Goal: Task Accomplishment & Management: Complete application form

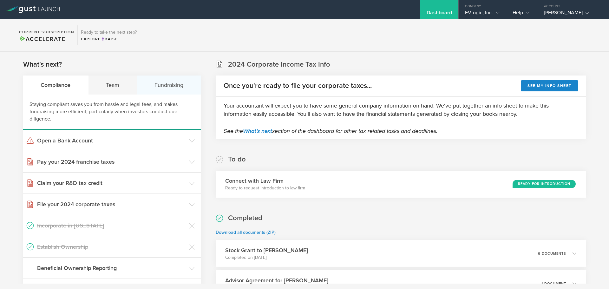
click at [171, 85] on div "Fundraising" at bounding box center [169, 85] width 64 height 19
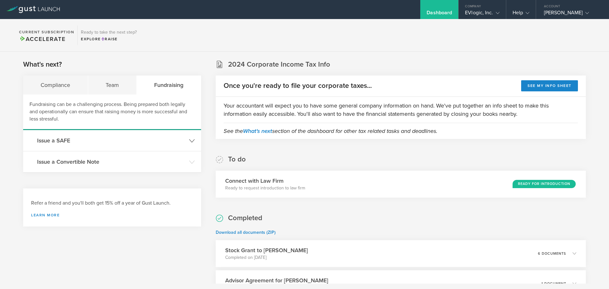
click at [61, 140] on h3 "Issue a SAFE" at bounding box center [111, 140] width 149 height 8
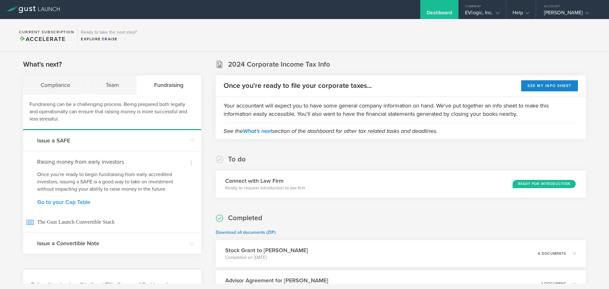
click at [63, 201] on link "Go to your Cap Table" at bounding box center [112, 202] width 150 height 6
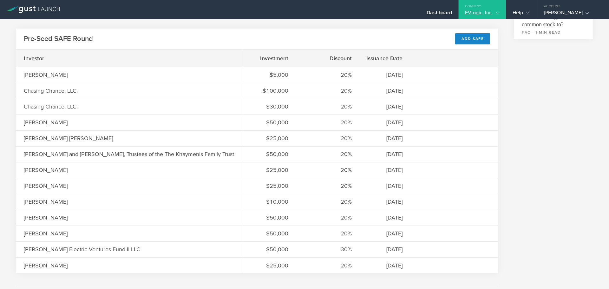
scroll to position [286, 0]
click at [460, 43] on div "Add SAFE" at bounding box center [472, 39] width 35 height 11
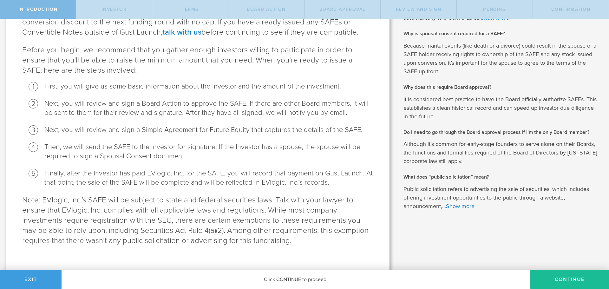
scroll to position [99, 0]
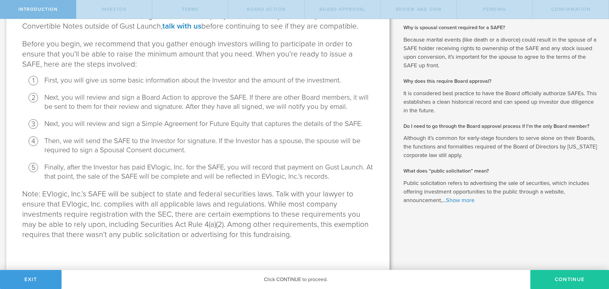
click at [557, 277] on button "Continue" at bounding box center [570, 279] width 79 height 19
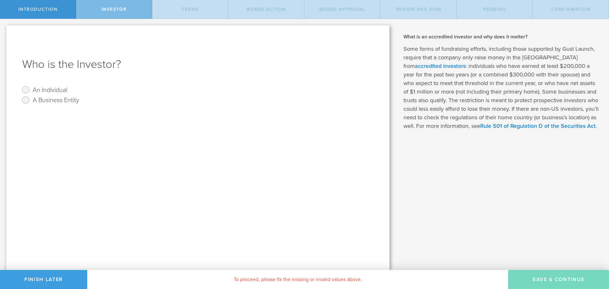
scroll to position [0, 0]
click at [37, 89] on label "An Individual" at bounding box center [50, 89] width 35 height 9
click at [31, 89] on input "An Individual" at bounding box center [26, 90] width 10 height 10
radio input "true"
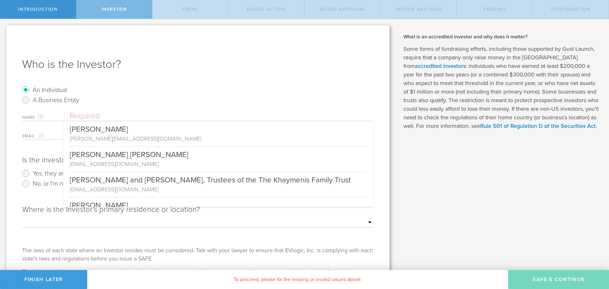
click at [89, 118] on input "text" at bounding box center [222, 116] width 304 height 10
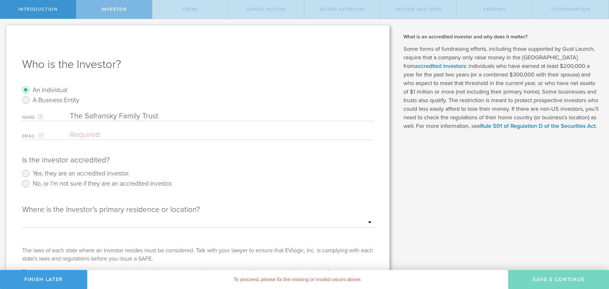
type input "The Safransky Family Trust"
type input "[EMAIL_ADDRESS][DOMAIN_NAME]"
click at [26, 171] on input "Yes, they are an accredited investor." at bounding box center [26, 174] width 10 height 10
radio input "true"
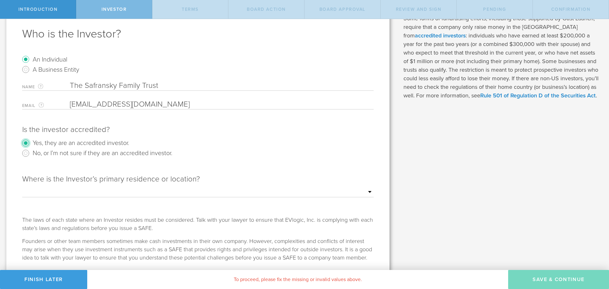
scroll to position [19, 0]
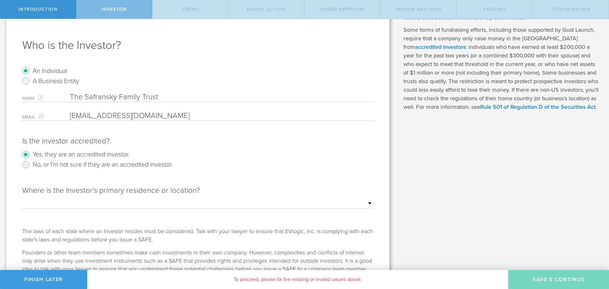
click at [71, 203] on select "Outside of the [GEOGRAPHIC_DATA] [US_STATE] [US_STATE] [US_STATE] [US_STATE] [U…" at bounding box center [198, 204] width 352 height 10
select select "string:CA"
click at [22, 199] on select "Outside of the [GEOGRAPHIC_DATA] [US_STATE] [US_STATE] [US_STATE] [US_STATE] [U…" at bounding box center [198, 204] width 352 height 10
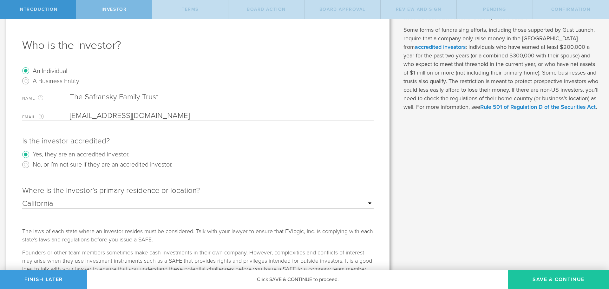
click at [560, 284] on button "Save & Continue" at bounding box center [558, 279] width 101 height 19
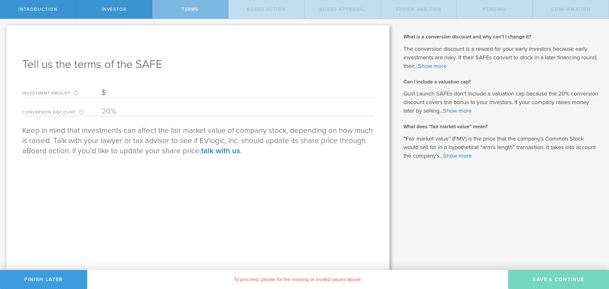
click at [129, 93] on input "Investment Amount The amount (in USD) that this investor is paying for the SAFE." at bounding box center [238, 93] width 272 height 10
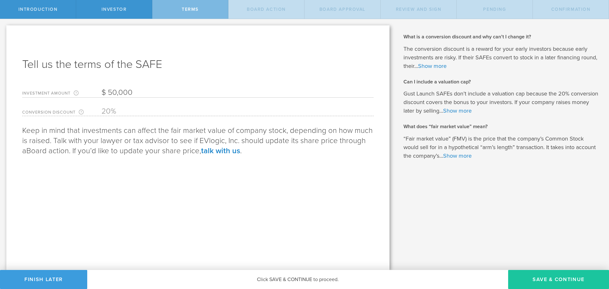
type input "50,000"
click at [553, 275] on button "Save & Continue" at bounding box center [558, 279] width 101 height 19
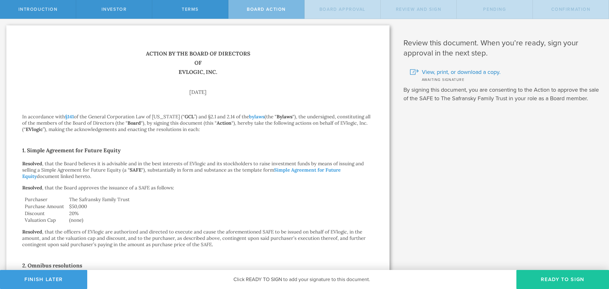
click at [564, 278] on button "Ready to Sign" at bounding box center [563, 279] width 93 height 19
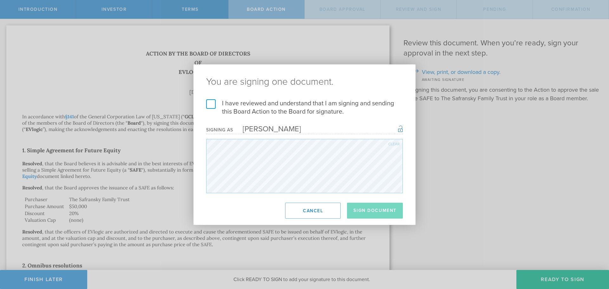
click at [211, 107] on label "I have reviewed and understand that I am signing and sending this Board Action …" at bounding box center [304, 107] width 197 height 17
click at [0, 0] on input "I have reviewed and understand that I am signing and sending this Board Action …" at bounding box center [0, 0] width 0 height 0
click at [379, 210] on button "Sign Document" at bounding box center [375, 211] width 56 height 16
